Goal: Find contact information: Find contact information

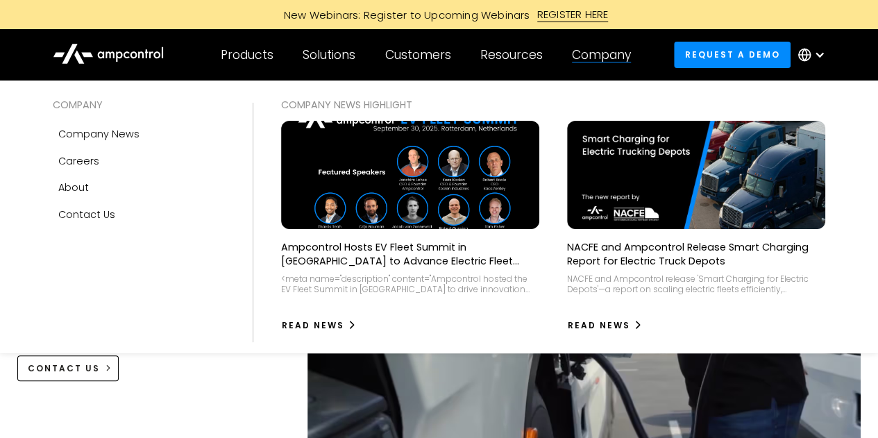
click at [610, 53] on div "Company" at bounding box center [601, 54] width 59 height 15
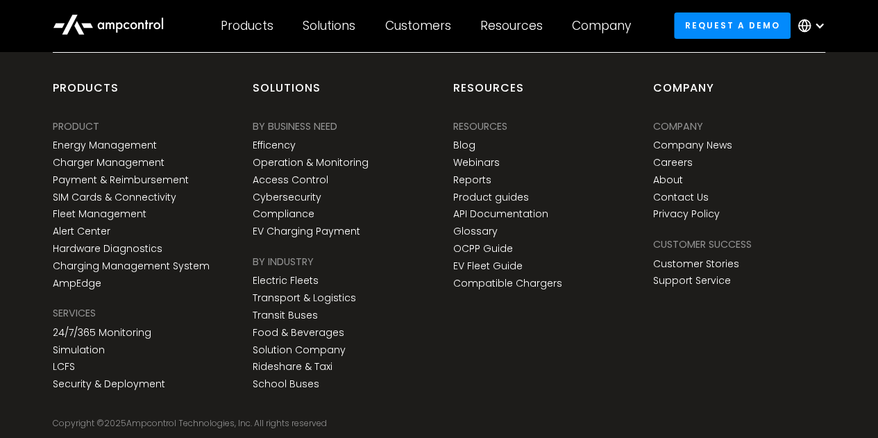
scroll to position [5138, 0]
click at [678, 196] on link "Contact Us" at bounding box center [680, 198] width 55 height 12
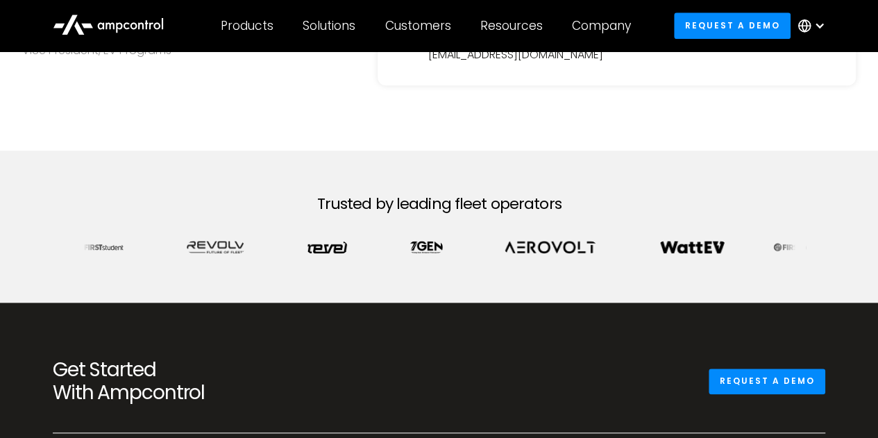
scroll to position [581, 0]
